Goal: Task Accomplishment & Management: Manage account settings

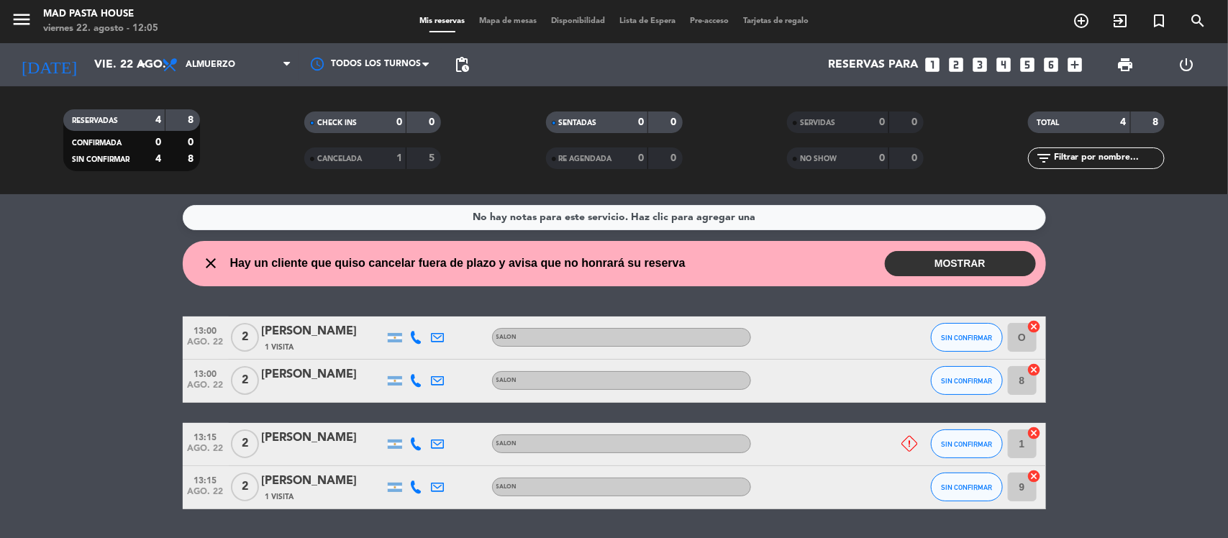
click at [969, 261] on button "MOSTRAR" at bounding box center [960, 263] width 151 height 25
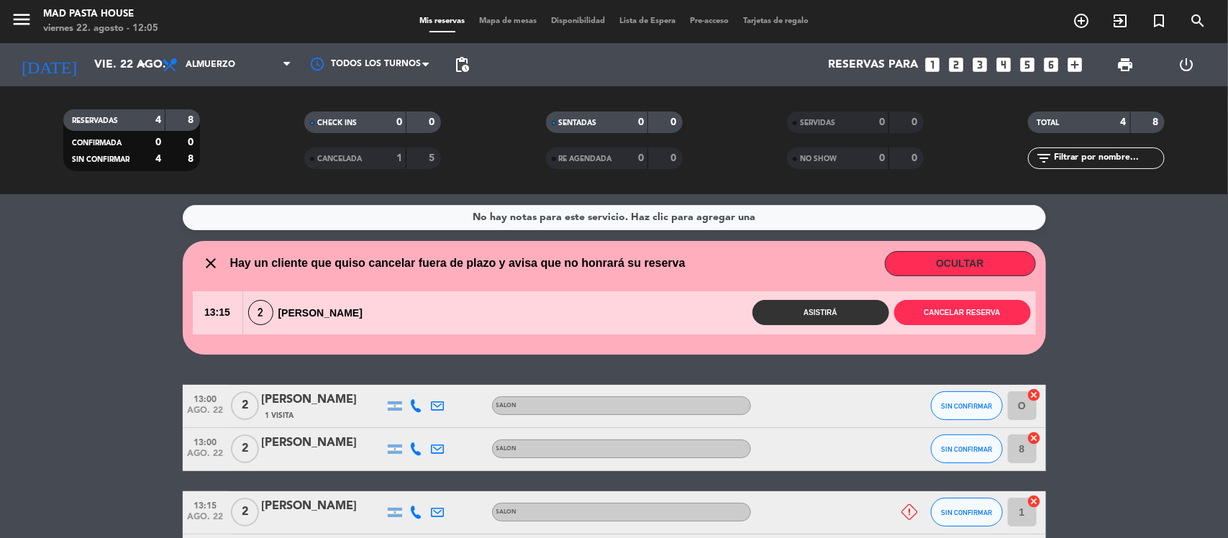
click at [1164, 261] on wont-attend-reservations "close Hay un cliente que quiso cancelar fuera de plazo y avisa que no honrará s…" at bounding box center [614, 298] width 1228 height 114
click at [47, 303] on wont-attend-reservations "close Hay un cliente que quiso cancelar fuera de plazo y avisa que no honrará s…" at bounding box center [614, 298] width 1228 height 114
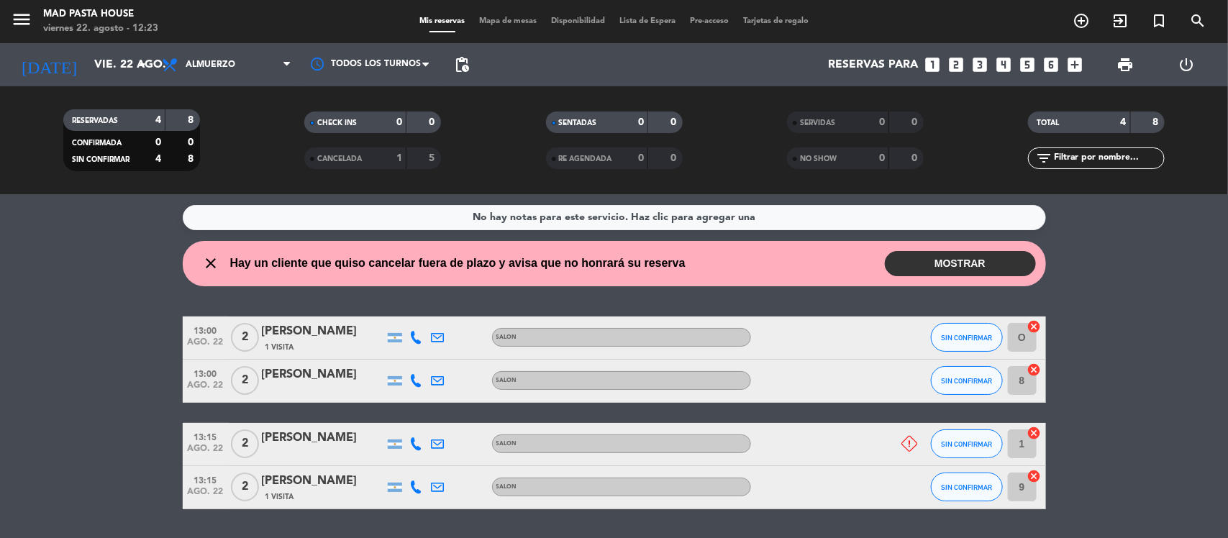
scroll to position [43, 0]
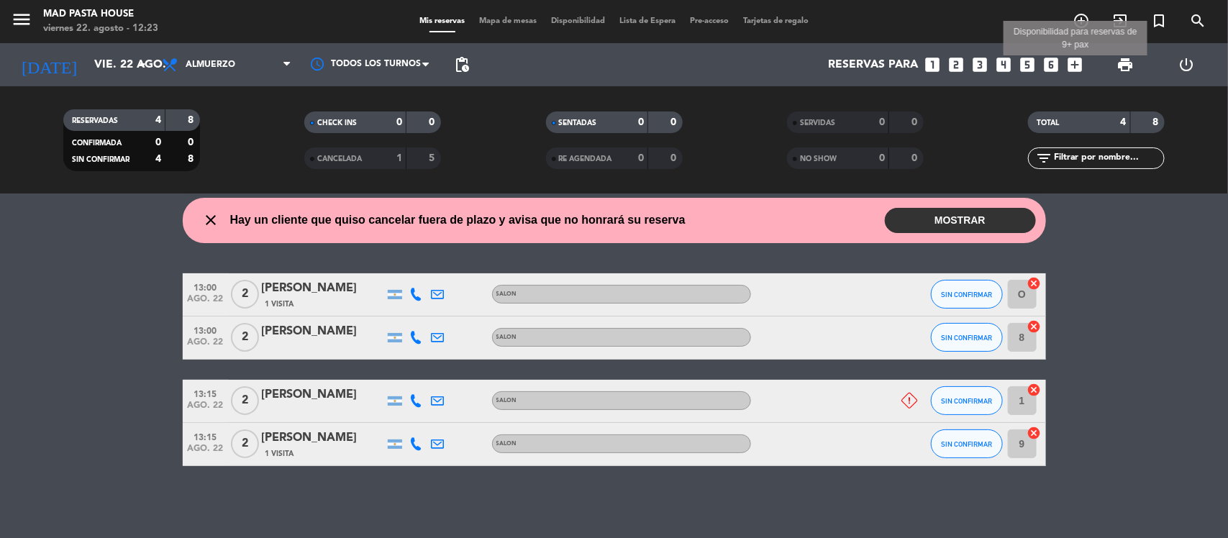
click at [1074, 69] on icon "add_box" at bounding box center [1076, 64] width 19 height 19
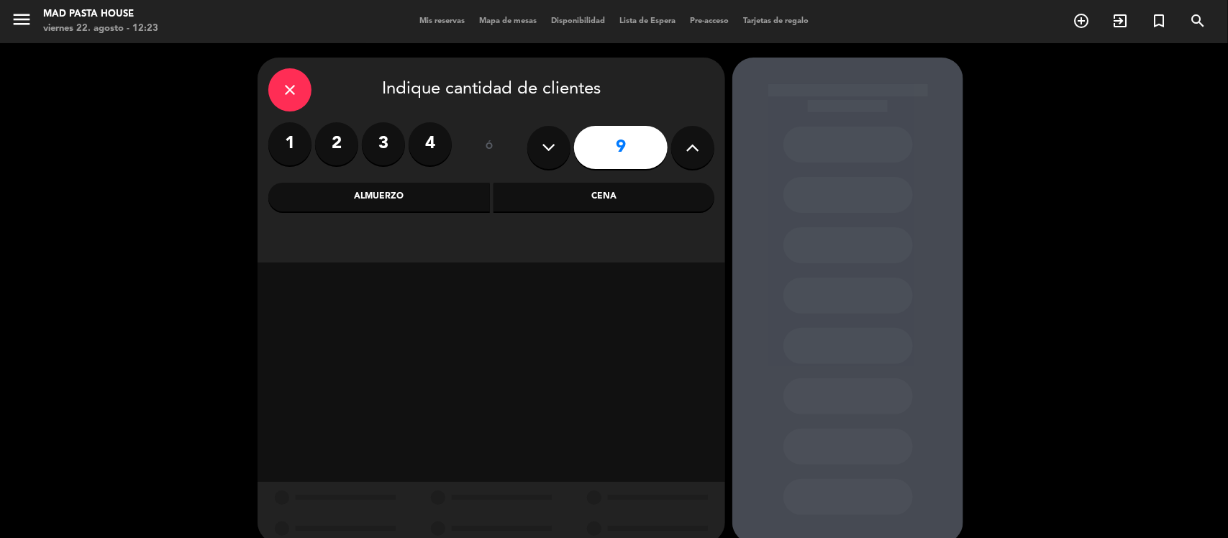
click at [335, 140] on label "2" at bounding box center [336, 143] width 43 height 43
click at [584, 200] on div "Cena" at bounding box center [605, 197] width 222 height 29
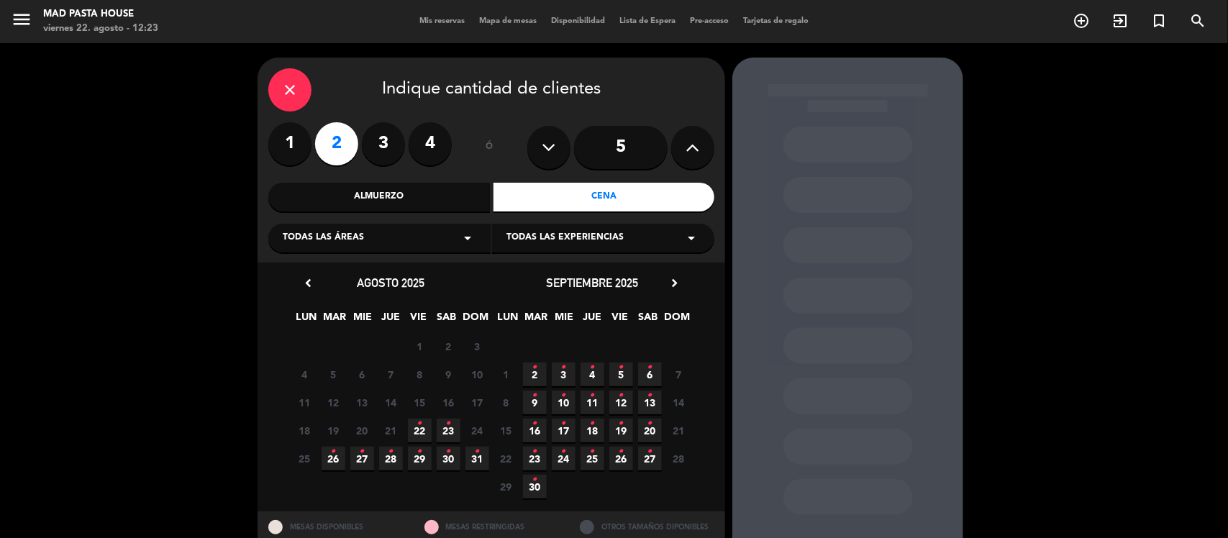
click at [418, 427] on icon "•" at bounding box center [419, 423] width 5 height 23
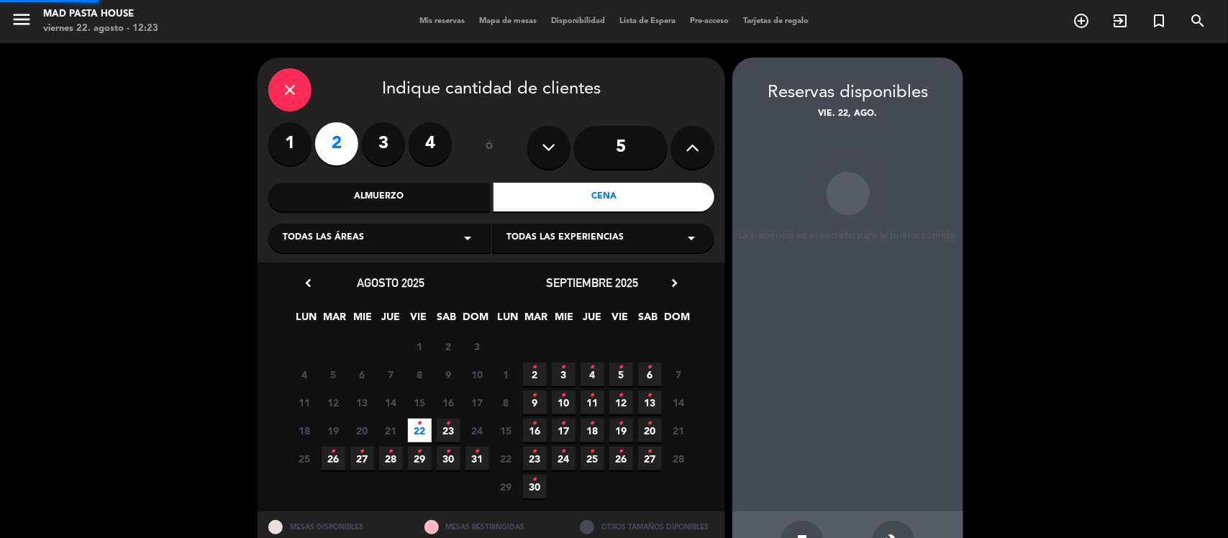
scroll to position [47, 0]
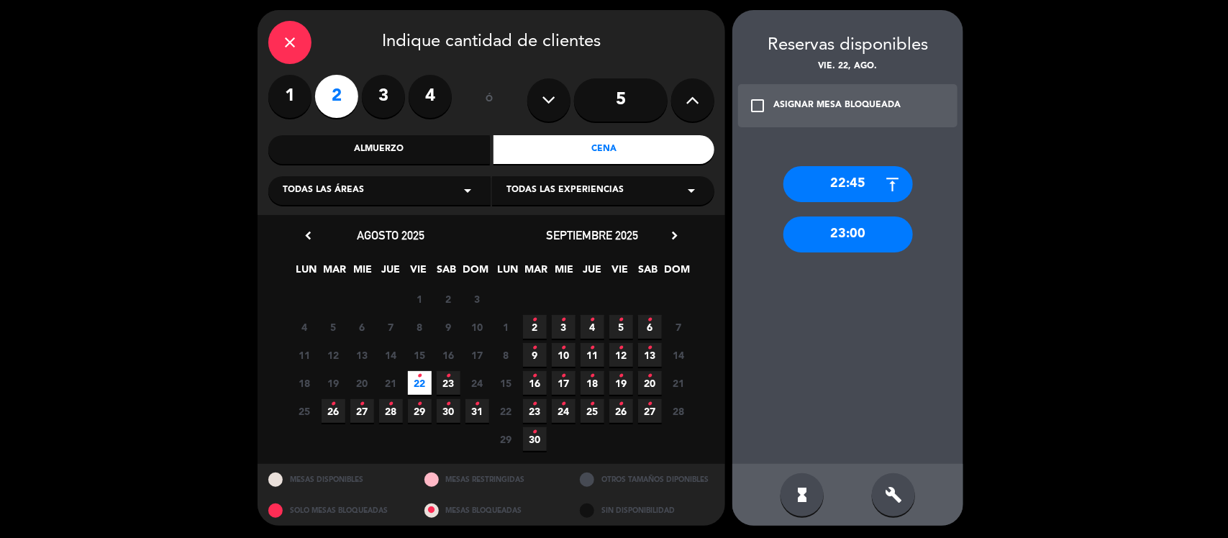
click at [279, 38] on div "close" at bounding box center [289, 42] width 43 height 43
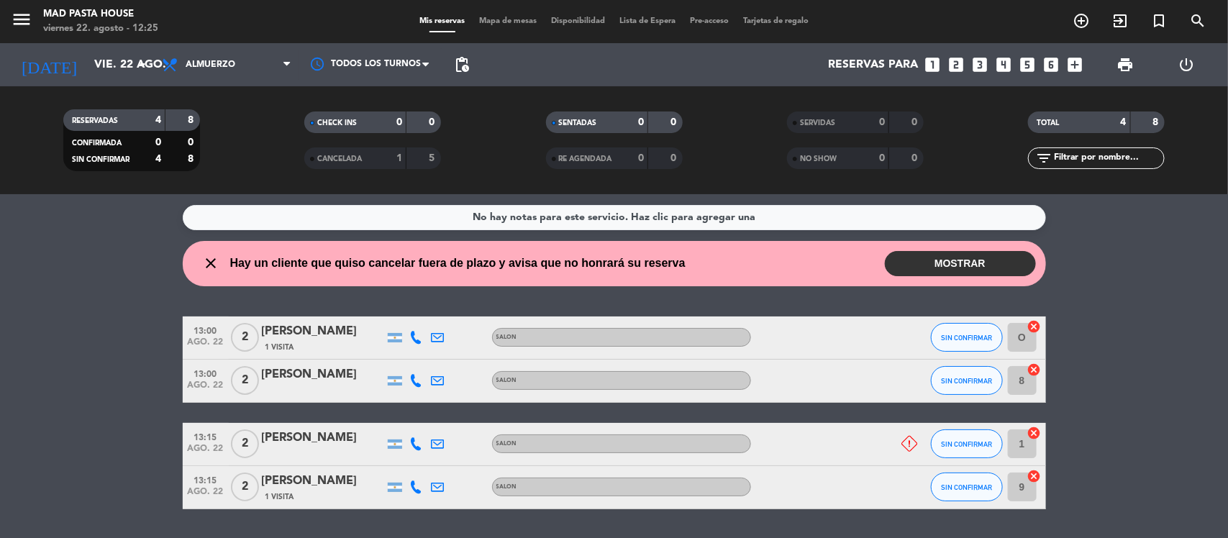
click at [969, 264] on button "MOSTRAR" at bounding box center [960, 263] width 151 height 25
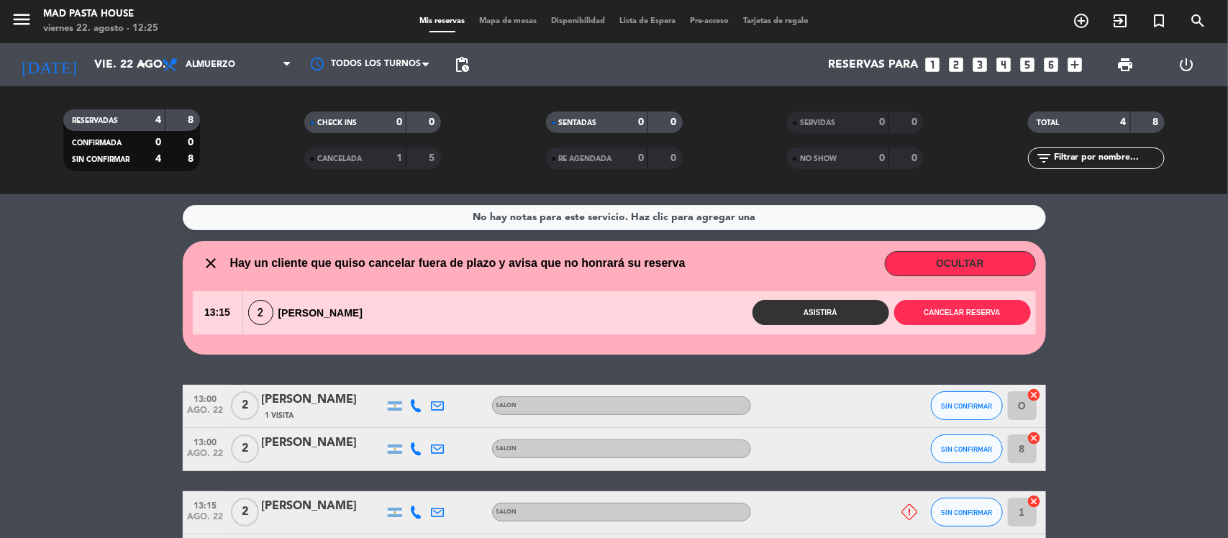
click at [969, 264] on button "OCULTAR" at bounding box center [960, 263] width 151 height 25
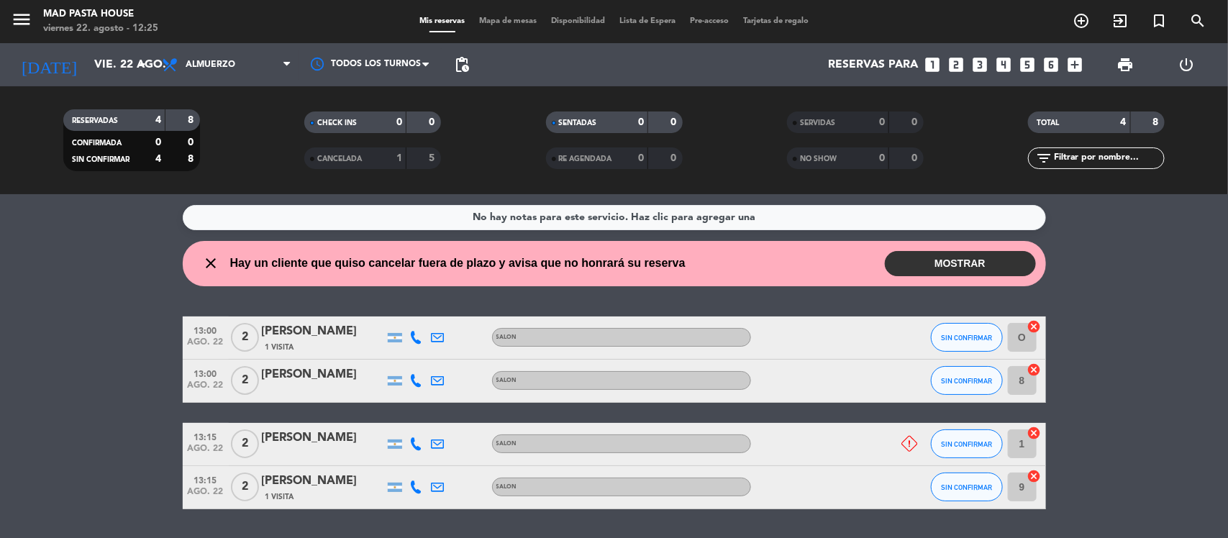
click at [969, 264] on button "MOSTRAR" at bounding box center [960, 263] width 151 height 25
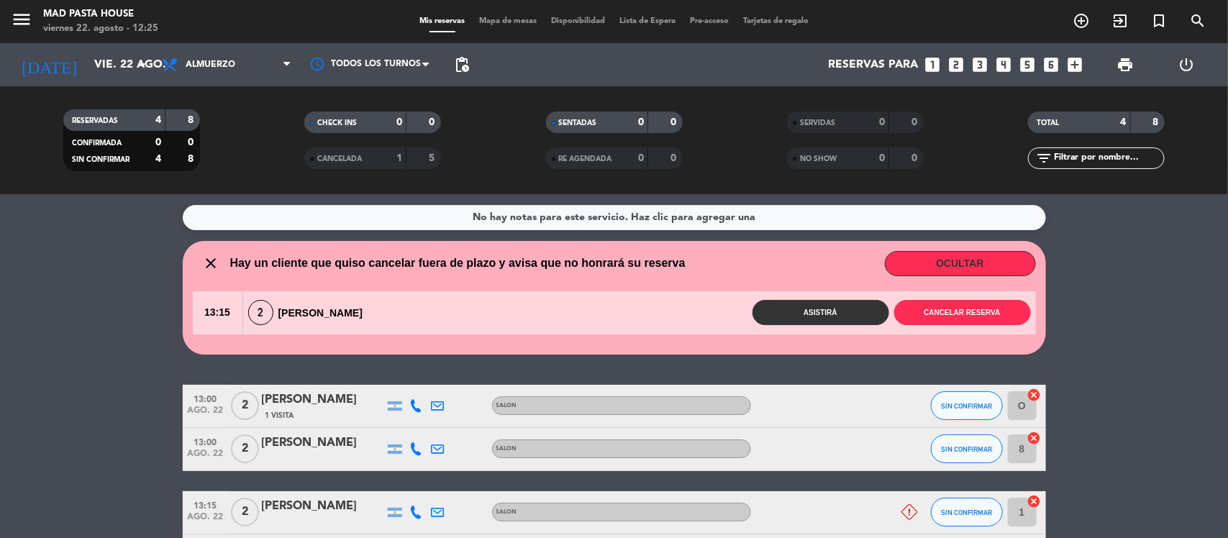
click at [962, 299] on div "13:15 2 Camila Mana Asistirá Cancelar reserva" at bounding box center [614, 312] width 843 height 43
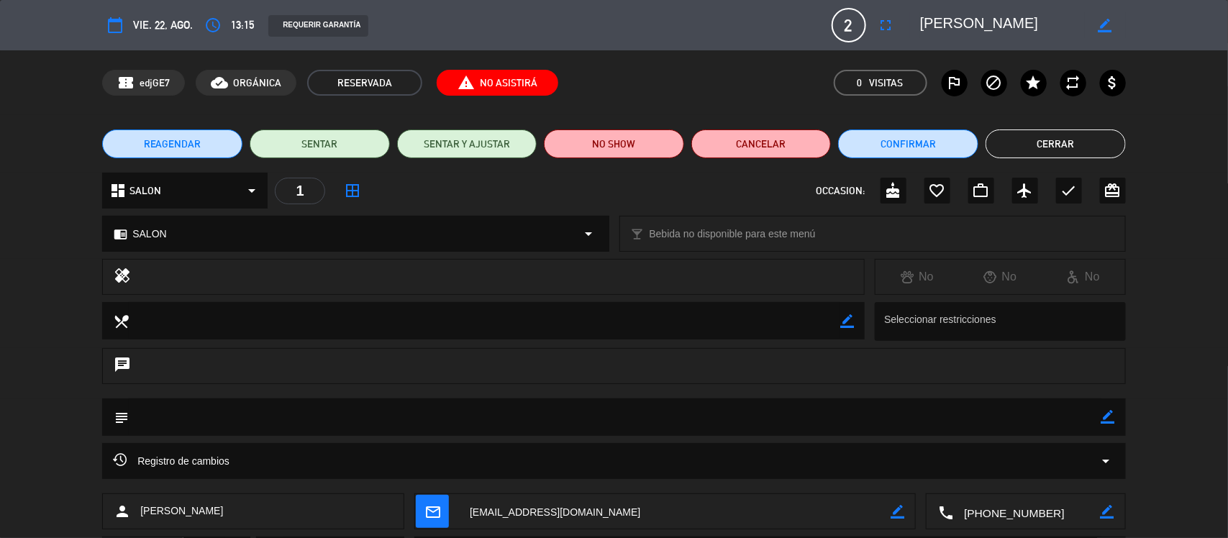
click at [1029, 145] on button "Cerrar" at bounding box center [1056, 144] width 140 height 29
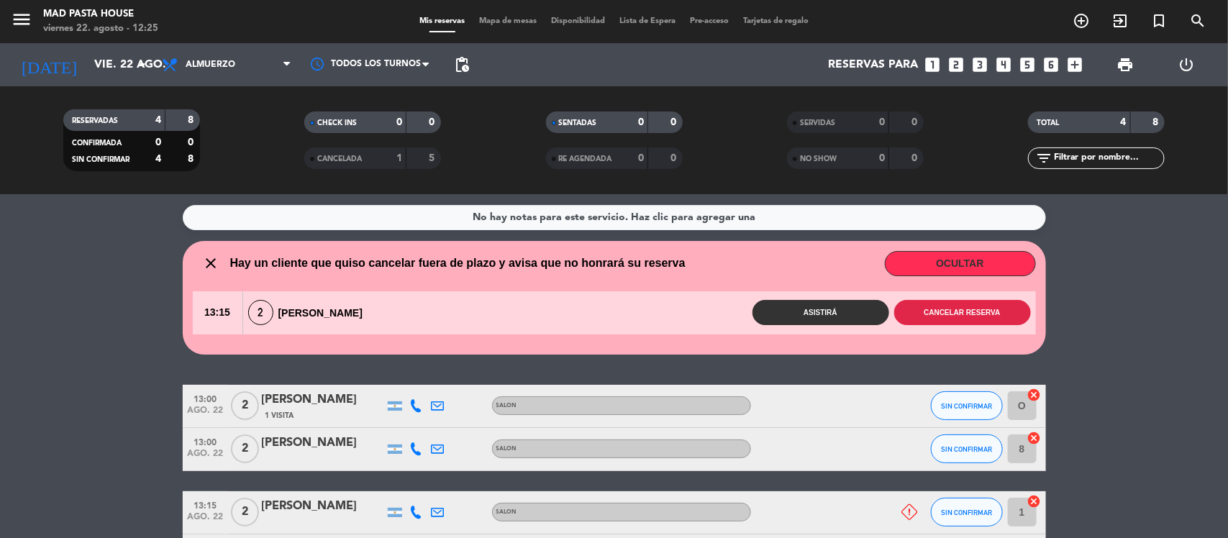
click at [965, 307] on button "Cancelar reserva" at bounding box center [963, 312] width 137 height 25
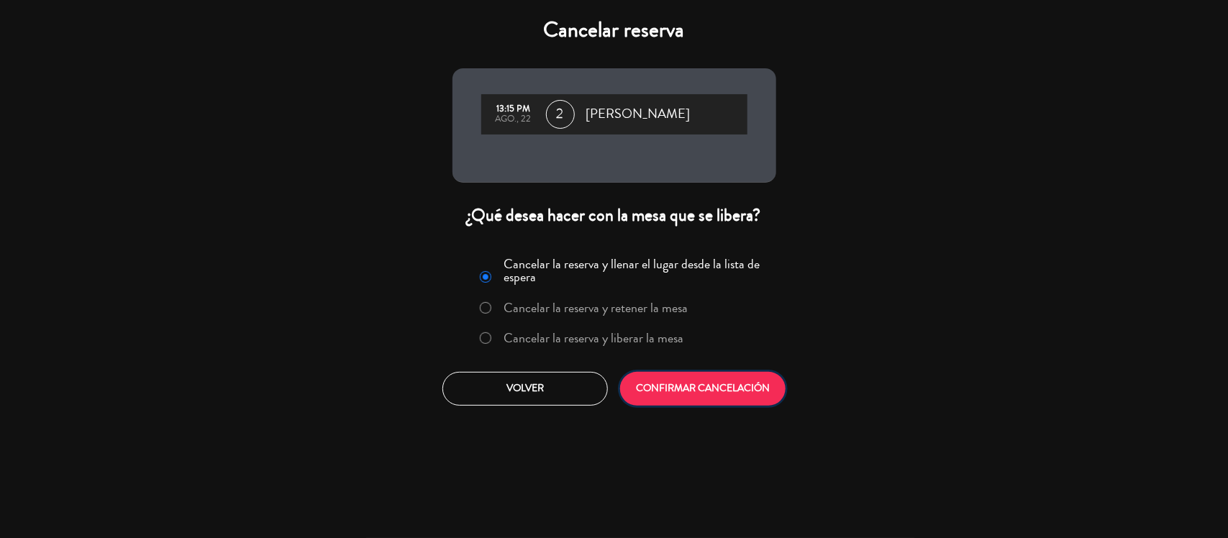
click at [743, 401] on button "CONFIRMAR CANCELACIÓN" at bounding box center [703, 389] width 166 height 34
